Goal: Navigation & Orientation: Go to known website

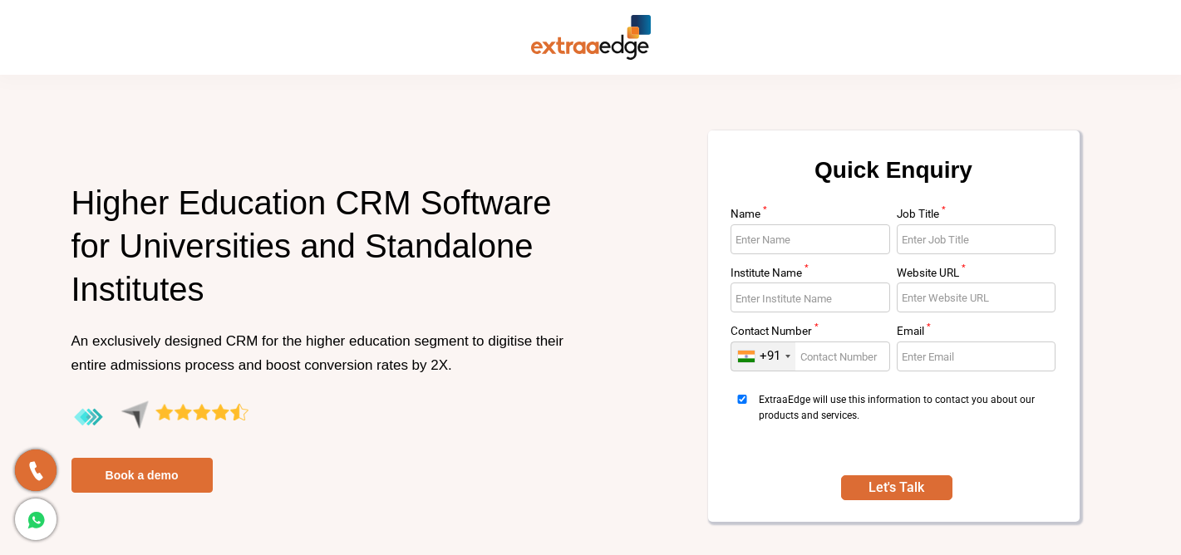
click at [557, 55] on img at bounding box center [591, 37] width 120 height 45
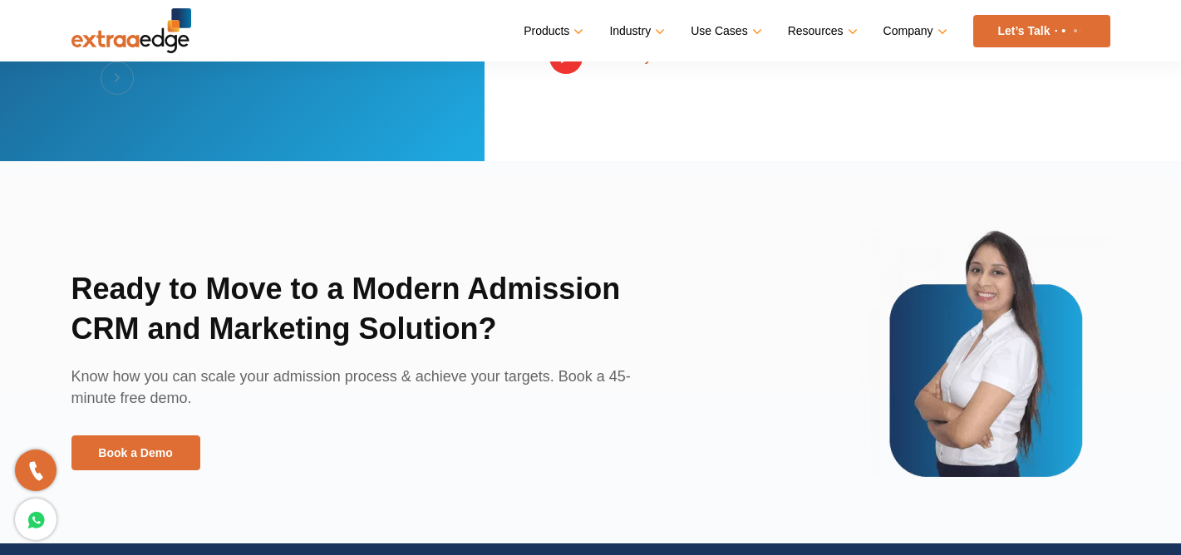
scroll to position [3633, 0]
